Goal: Browse casually

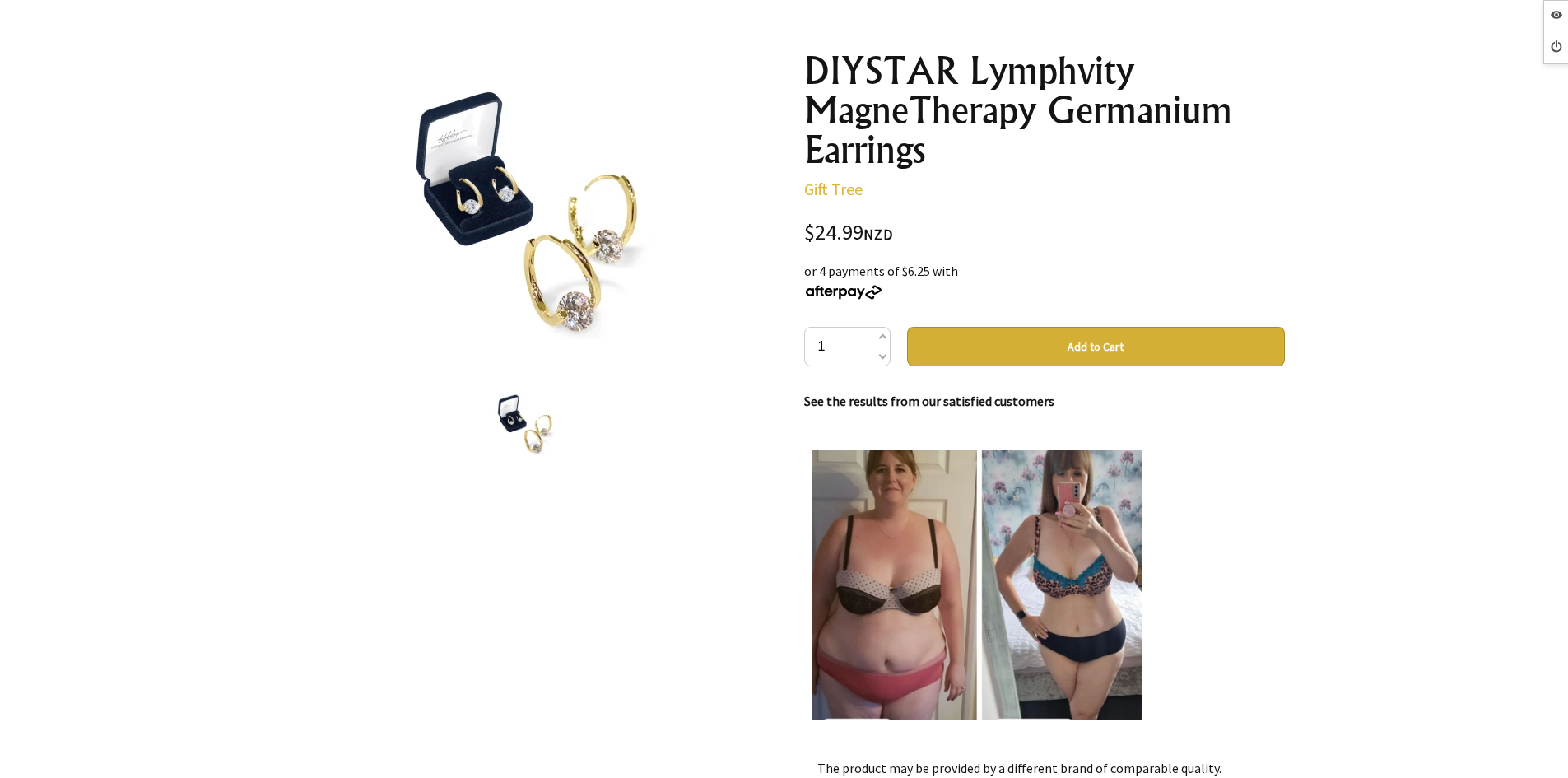
scroll to position [165, 0]
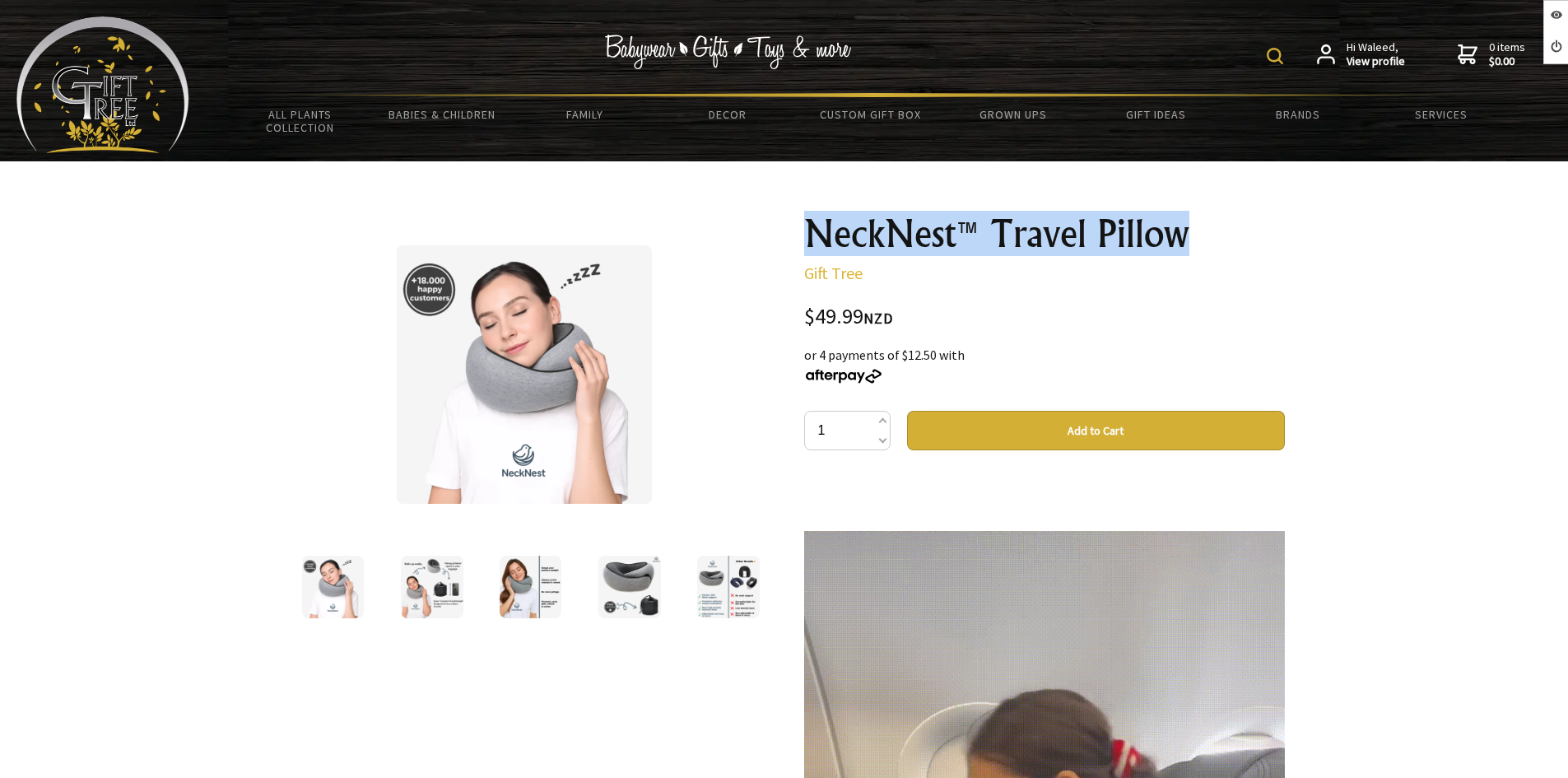
drag, startPoint x: 1154, startPoint y: 229, endPoint x: 787, endPoint y: 229, distance: 367.0
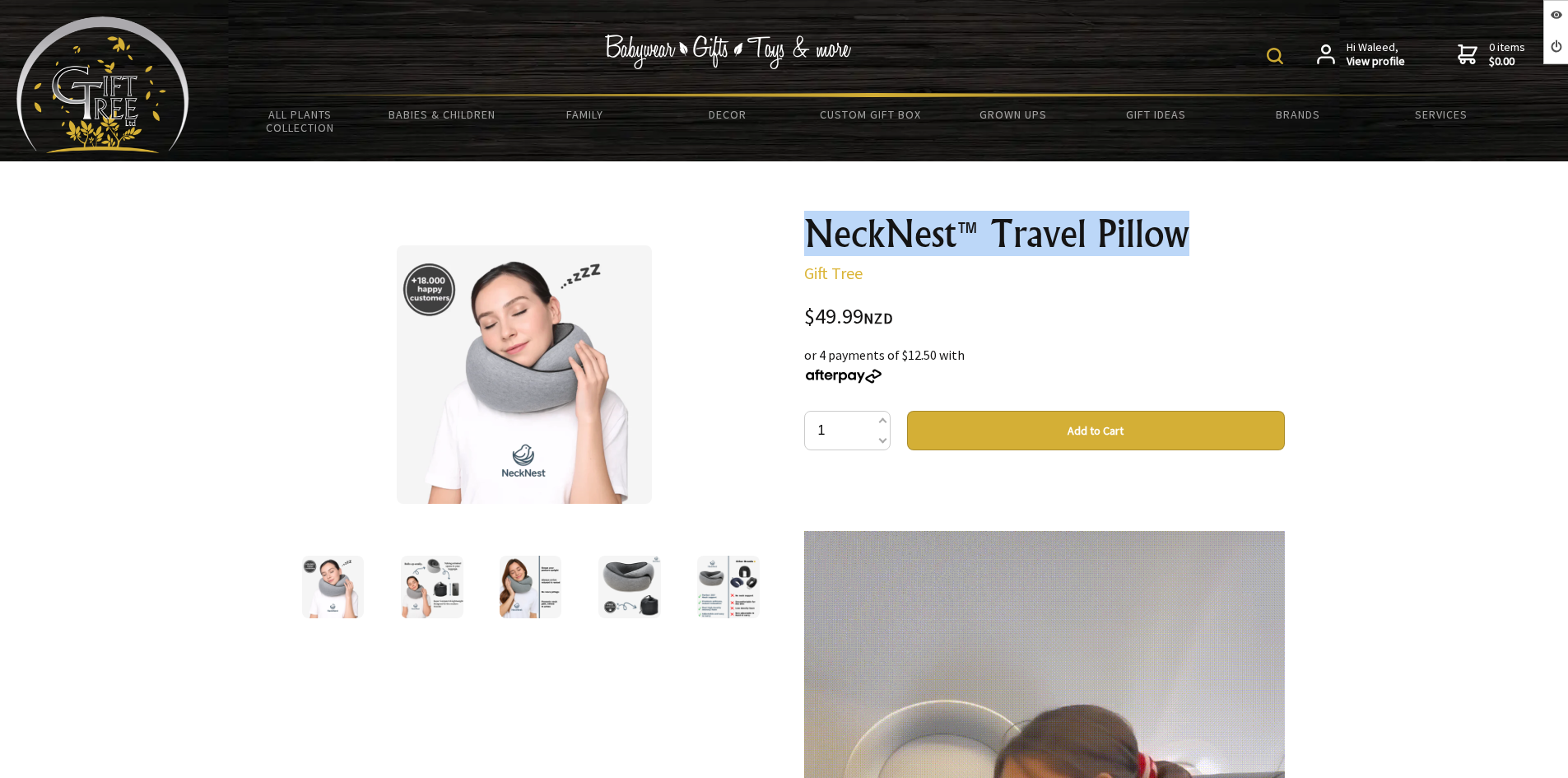
click at [787, 229] on div "1 /5 NeckNest™ Travel Pillow Gift Tree $49.99 NZD or 4 payments of $12.50 with …" at bounding box center [784, 682] width 1027 height 963
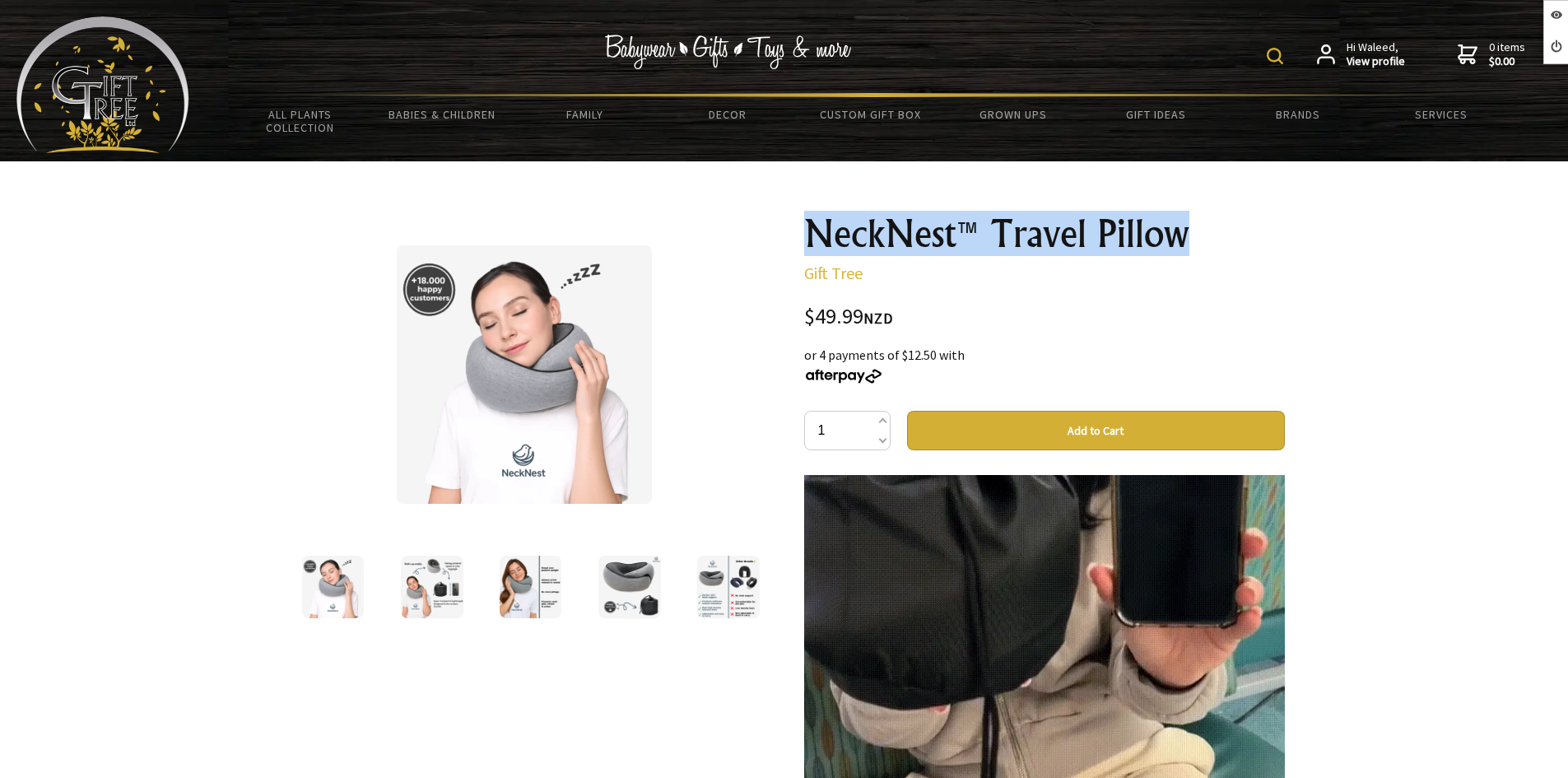
scroll to position [412, 0]
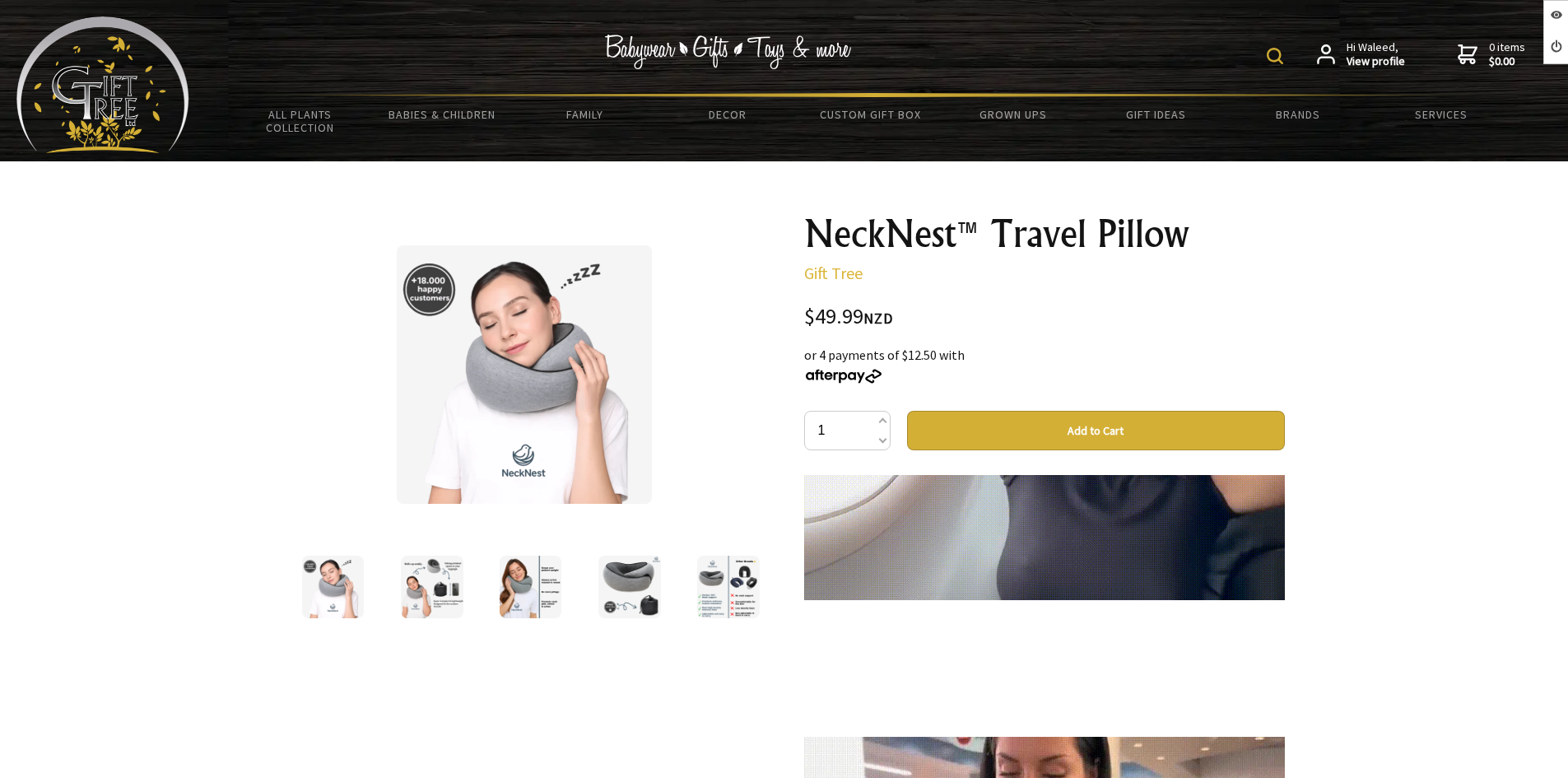
click at [1014, 679] on div "Say goodbye to neck pain and discomfort during your travels! Long trips, whethe…" at bounding box center [1045, 640] width 481 height 329
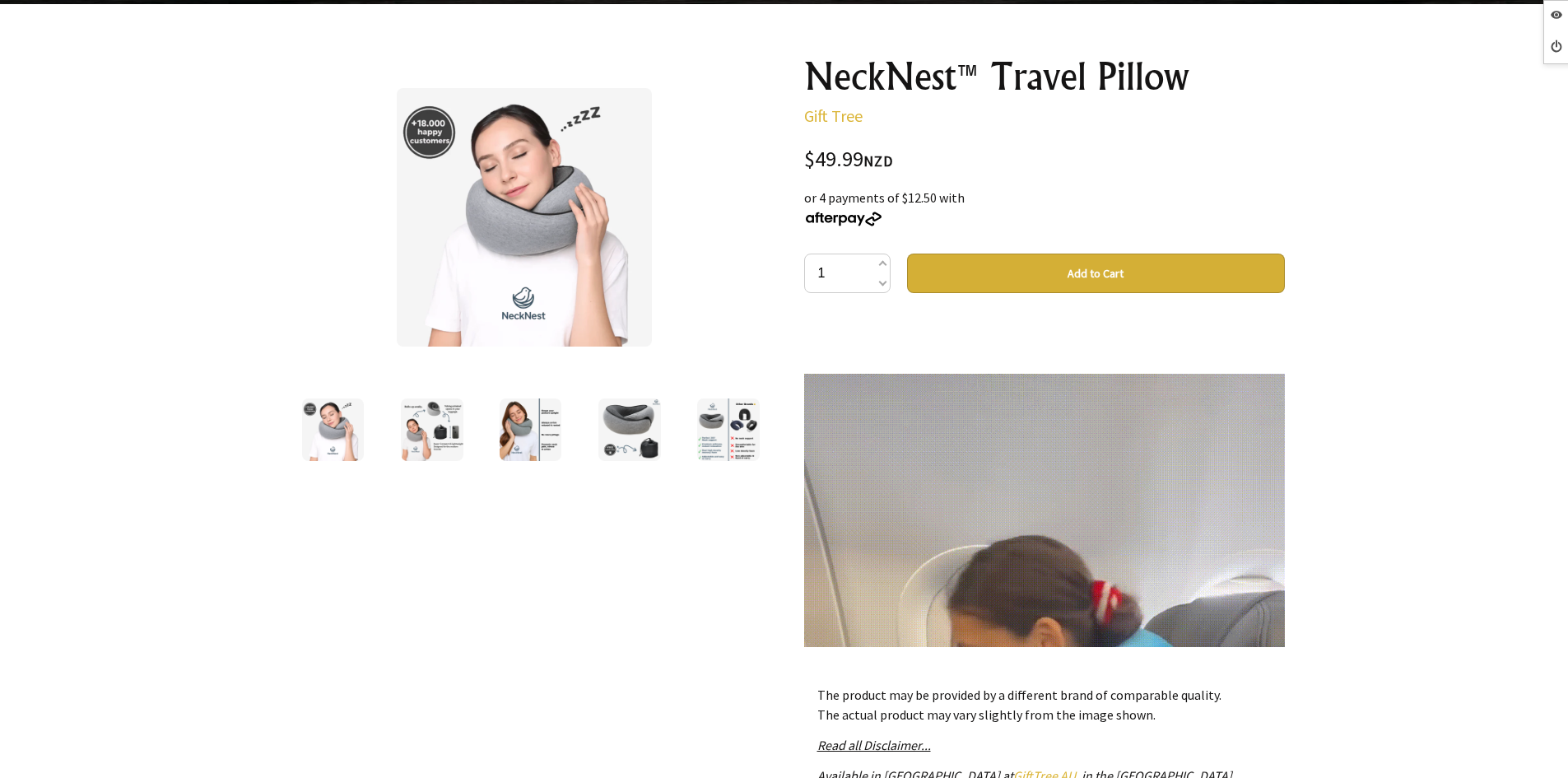
scroll to position [0, 0]
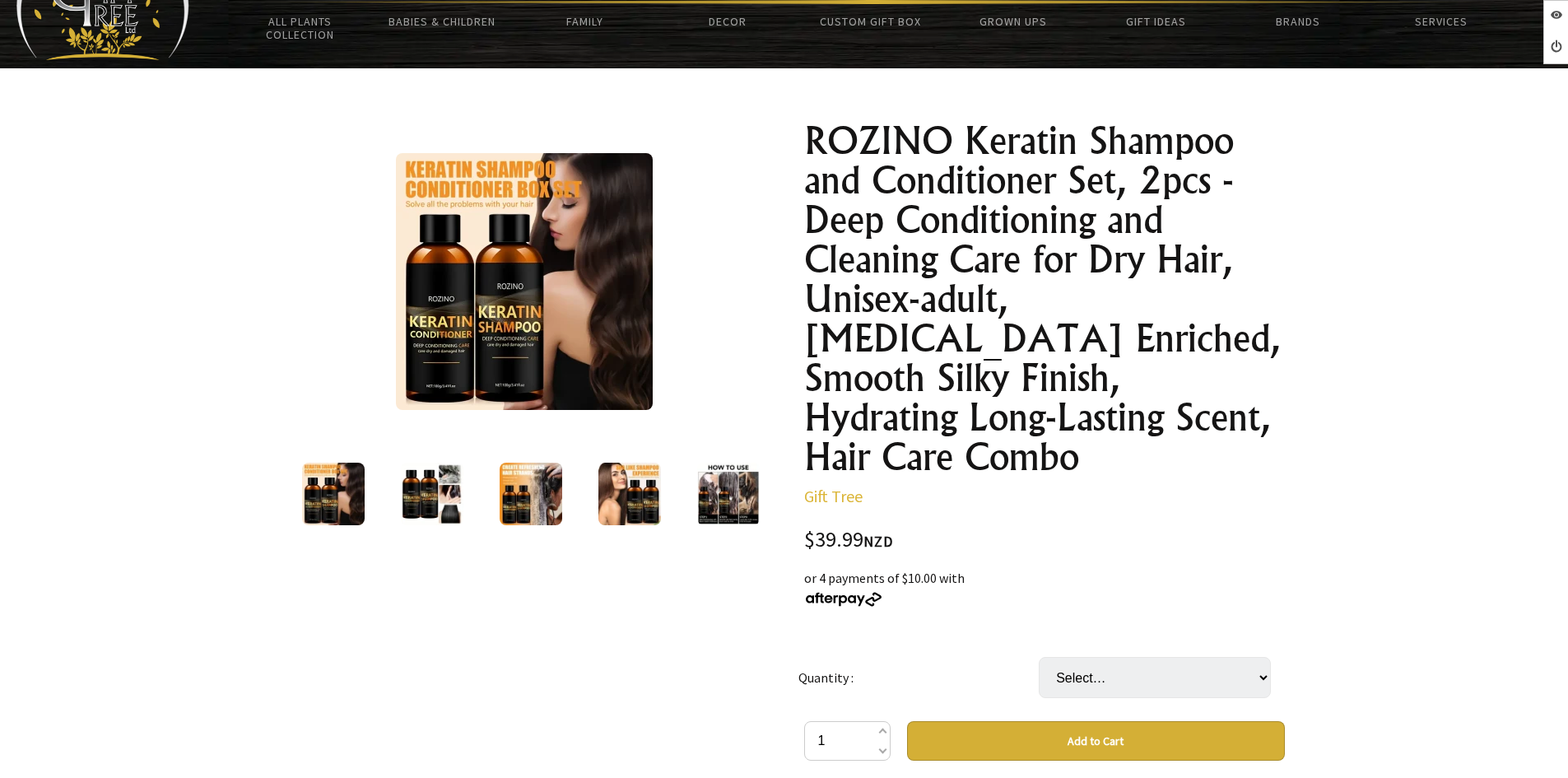
scroll to position [83, 0]
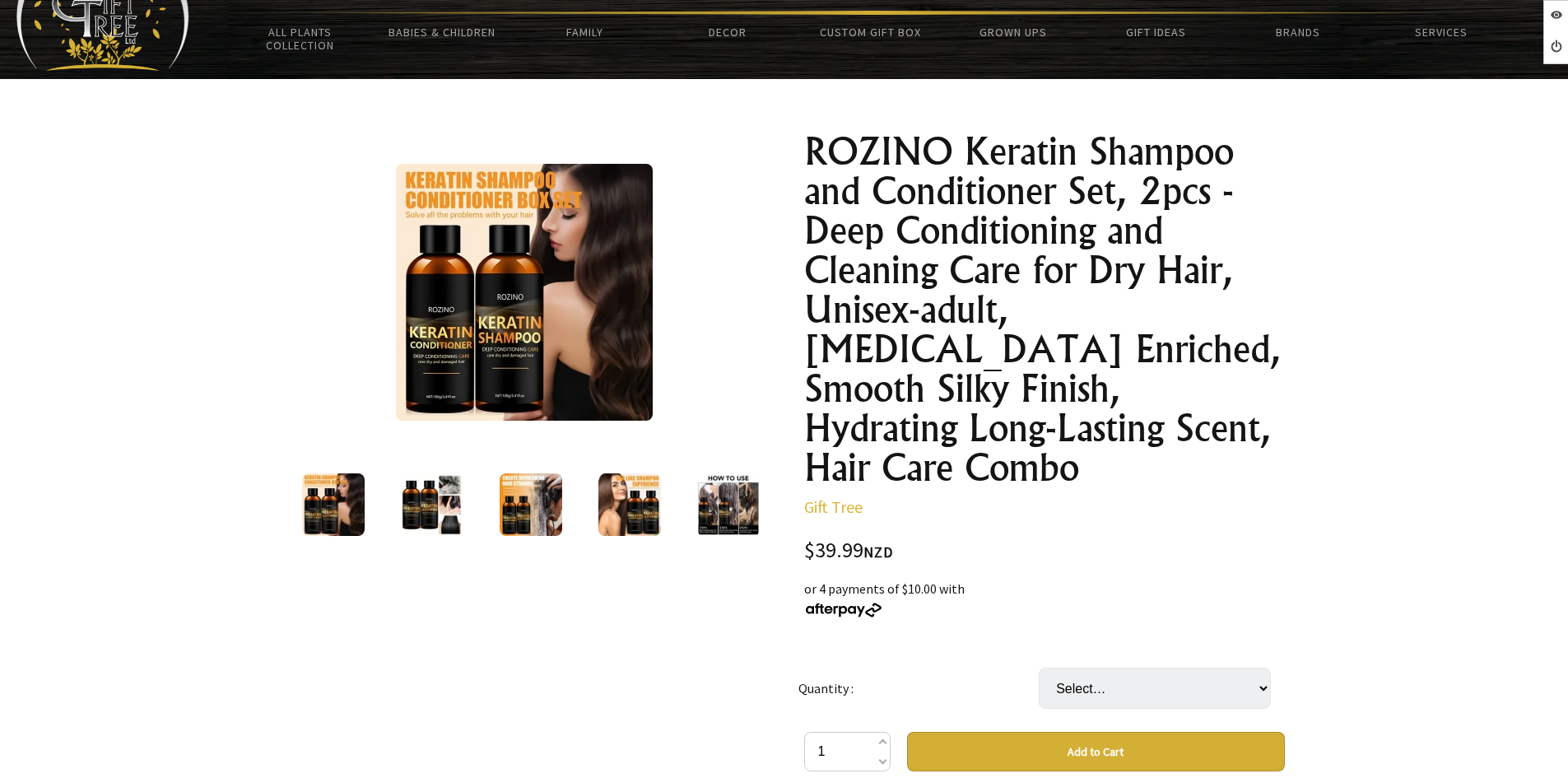
click at [426, 518] on img at bounding box center [432, 505] width 63 height 63
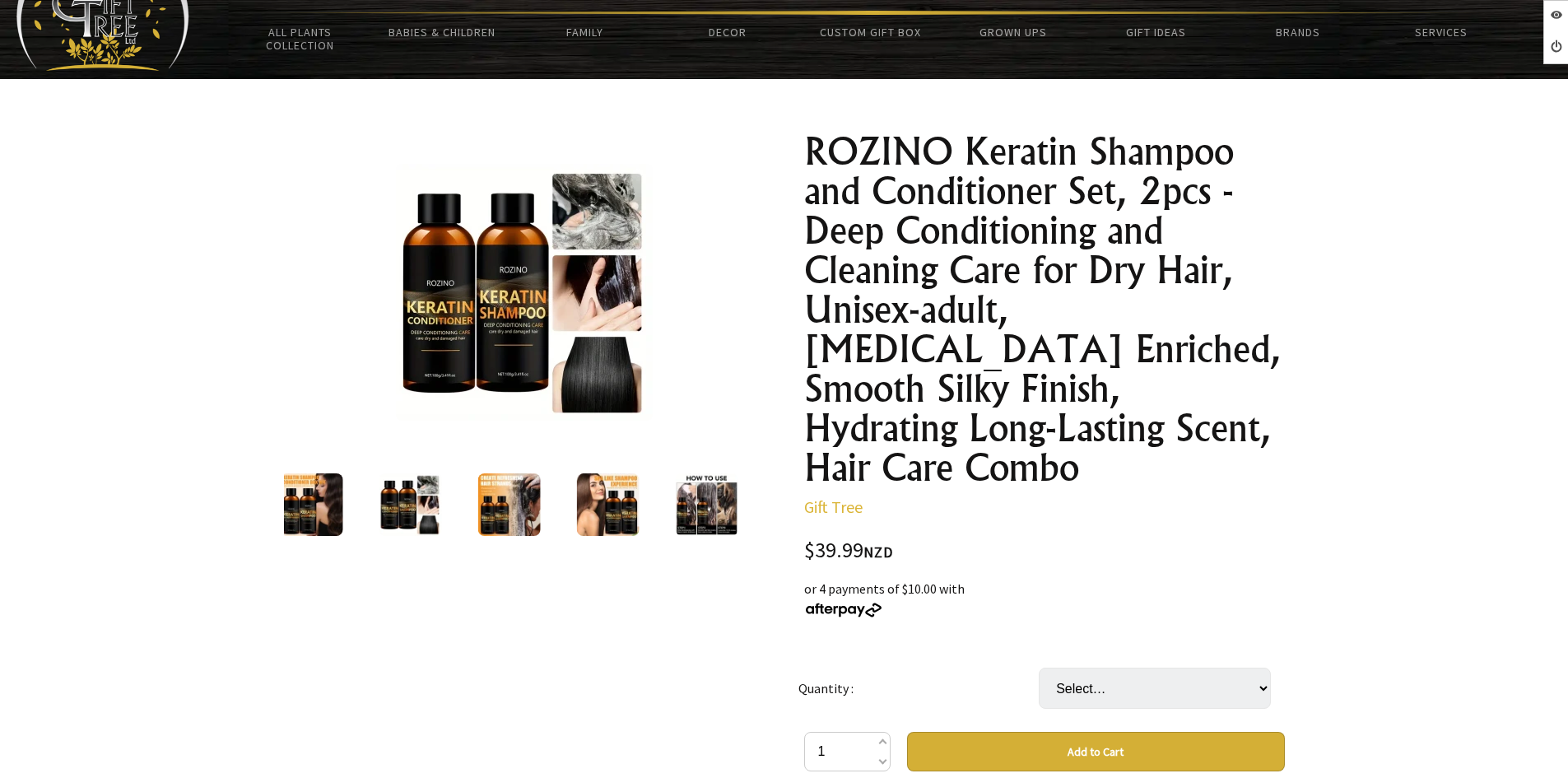
click at [485, 345] on img at bounding box center [524, 293] width 257 height 257
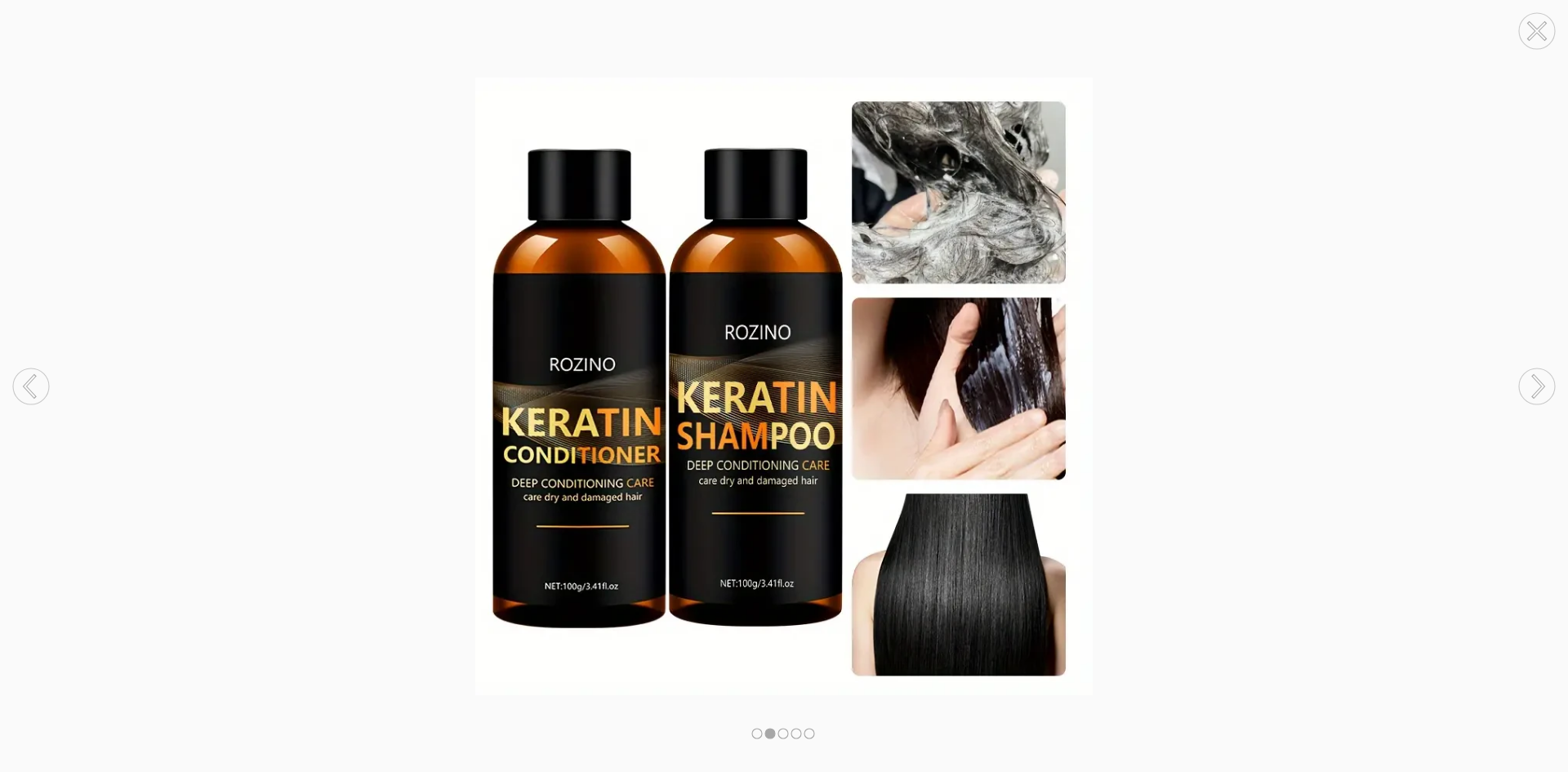
click at [1540, 365] on icon at bounding box center [1537, 386] width 62 height 86
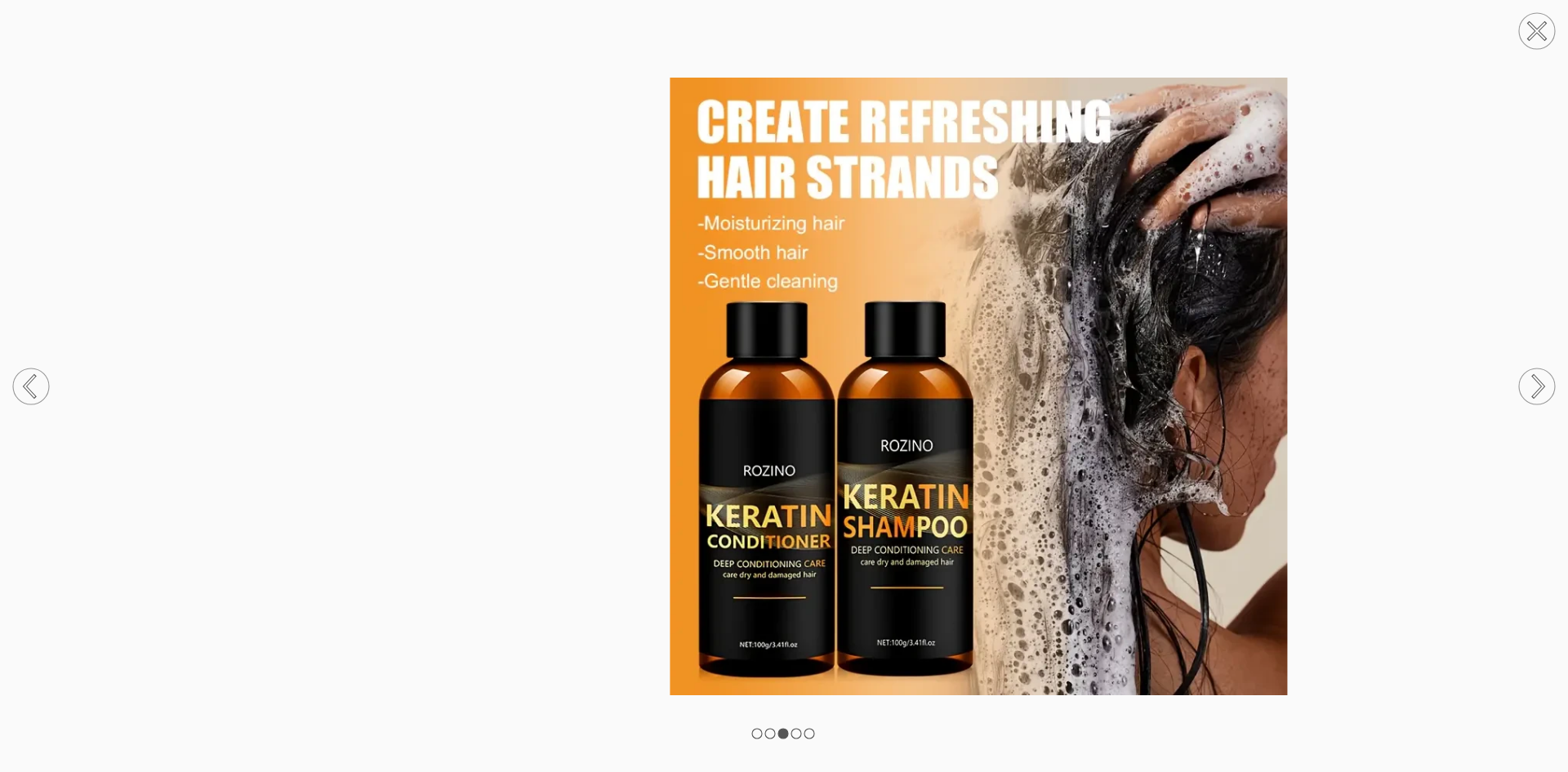
click at [1525, 370] on icon at bounding box center [1537, 386] width 62 height 86
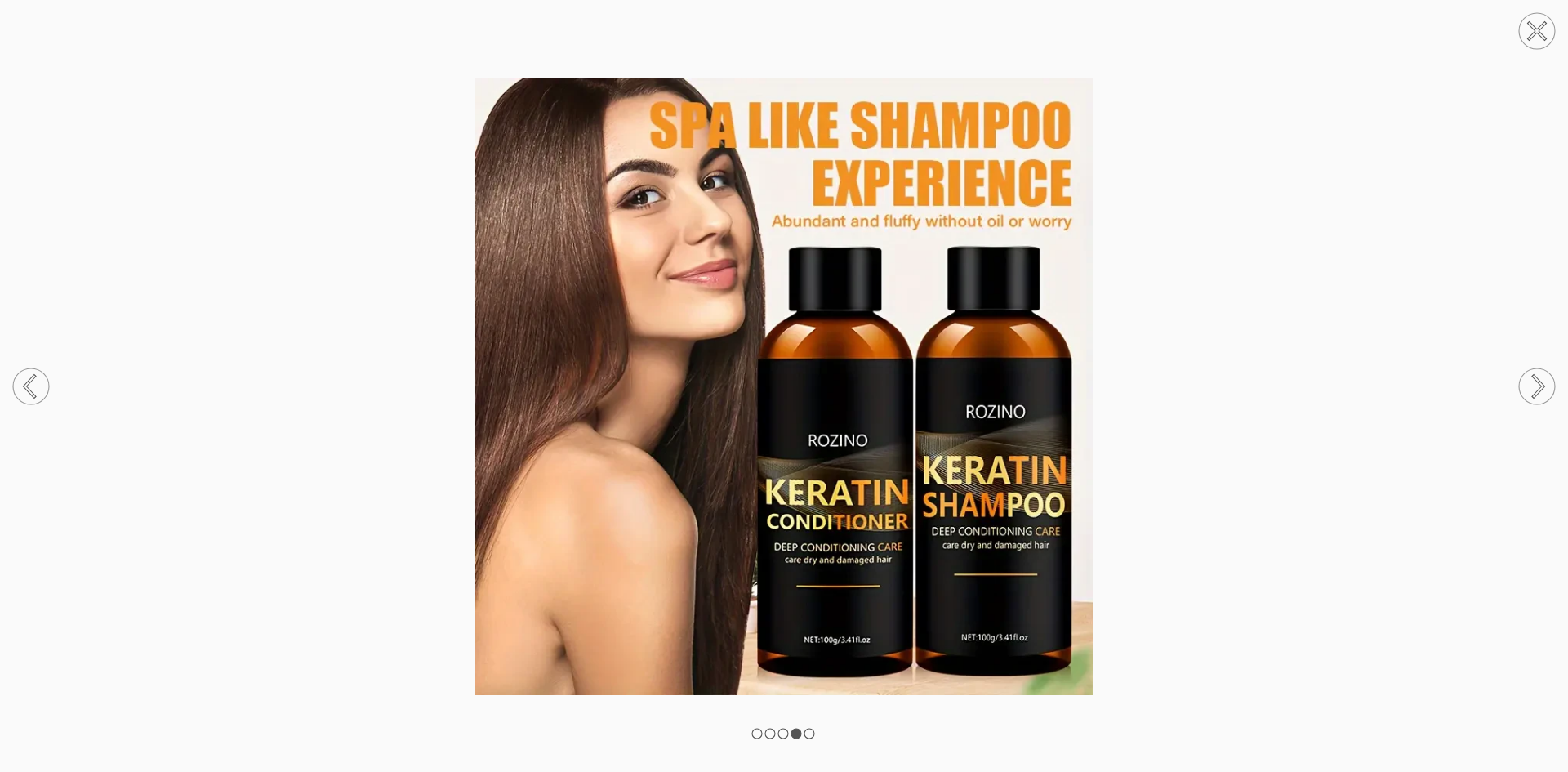
click at [1375, 623] on img at bounding box center [784, 386] width 1568 height 618
click at [1335, 647] on img at bounding box center [784, 386] width 1568 height 618
drag, startPoint x: 1311, startPoint y: 694, endPoint x: 1317, endPoint y: 681, distance: 14.3
click at [1310, 694] on img at bounding box center [784, 386] width 1568 height 618
click at [1527, 31] on circle at bounding box center [1537, 31] width 36 height 36
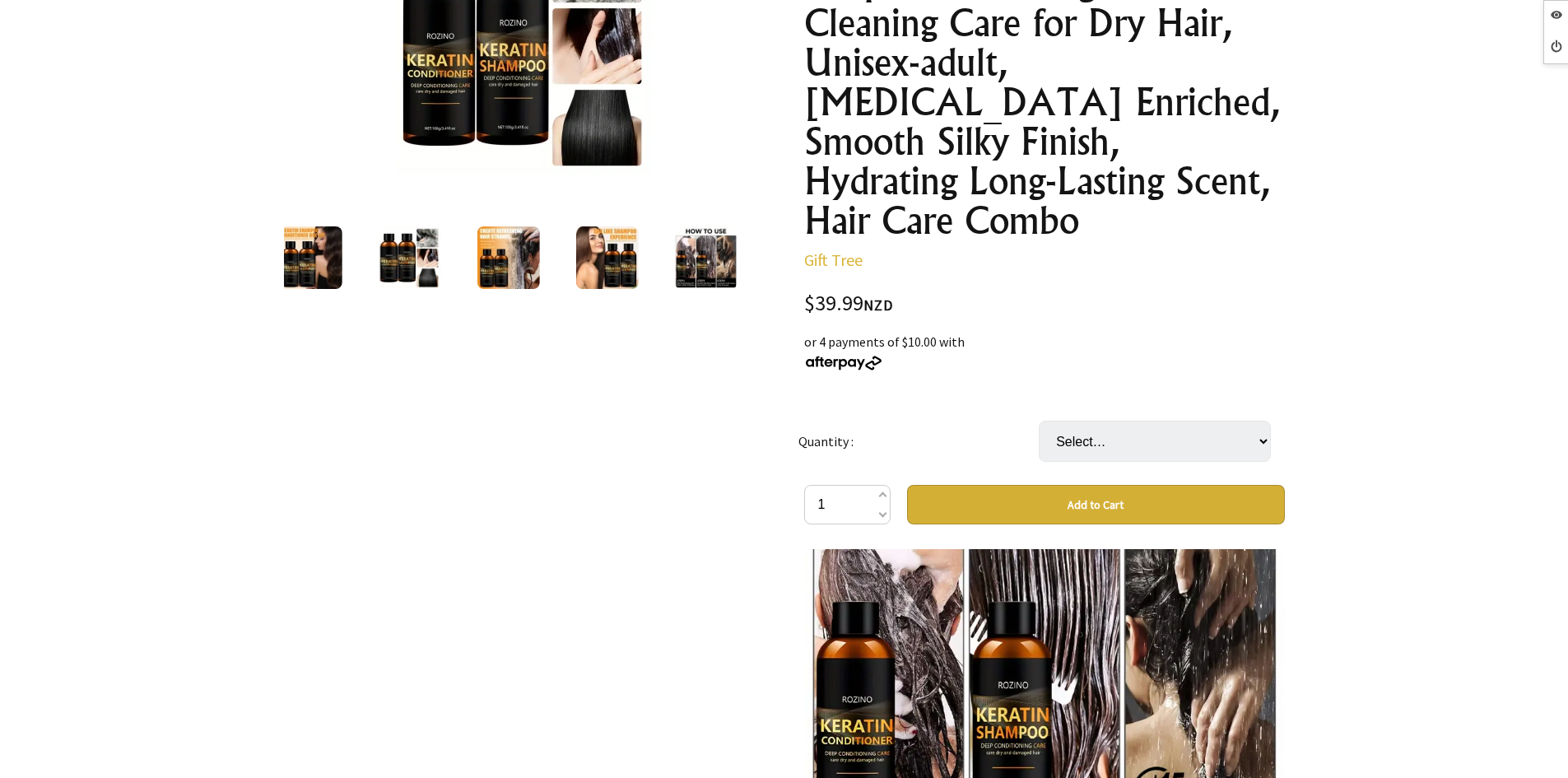
scroll to position [0, 0]
